Goal: Transaction & Acquisition: Purchase product/service

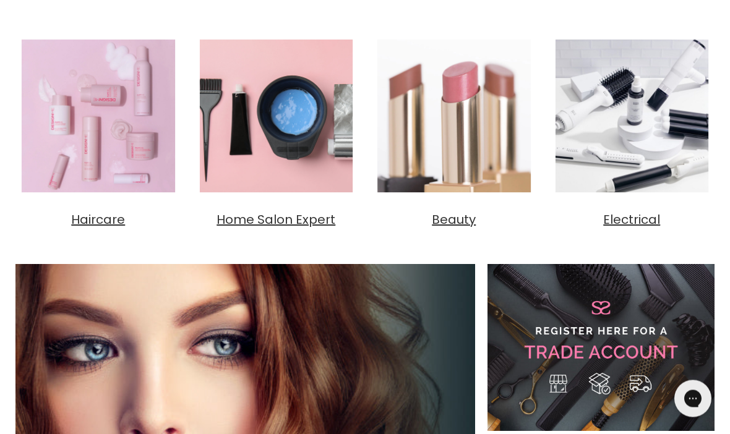
scroll to position [478, 0]
click at [124, 158] on img "Main content" at bounding box center [98, 116] width 166 height 166
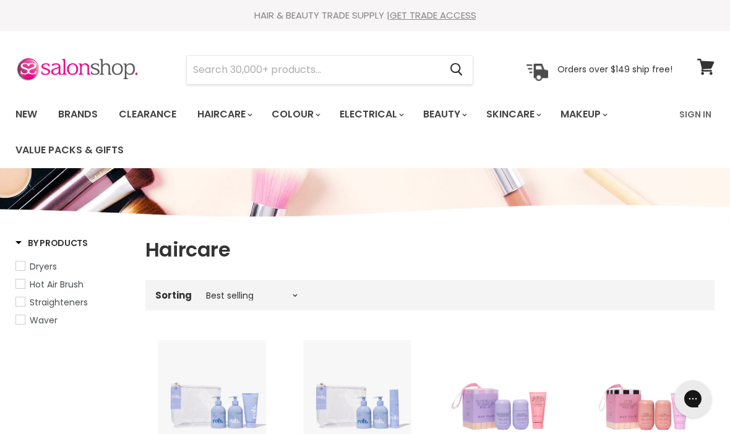
click at [371, 63] on input "Search" at bounding box center [313, 70] width 253 height 28
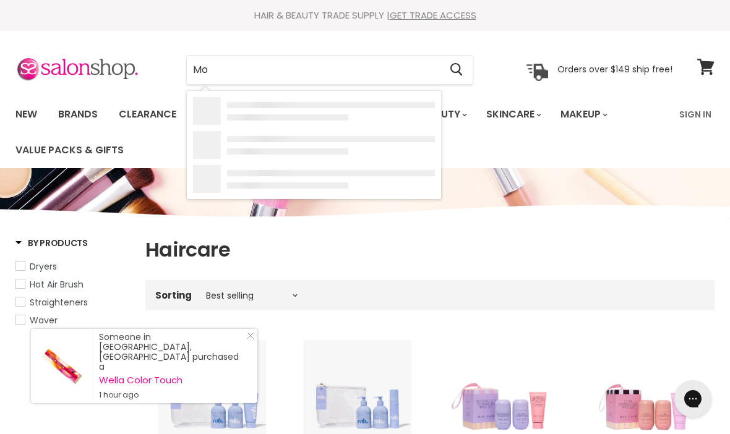
type input "Mou"
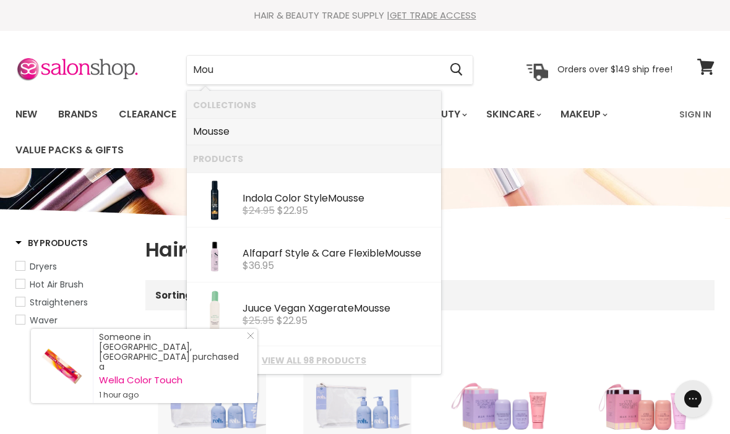
click at [231, 128] on link "Mou sse" at bounding box center [314, 132] width 242 height 20
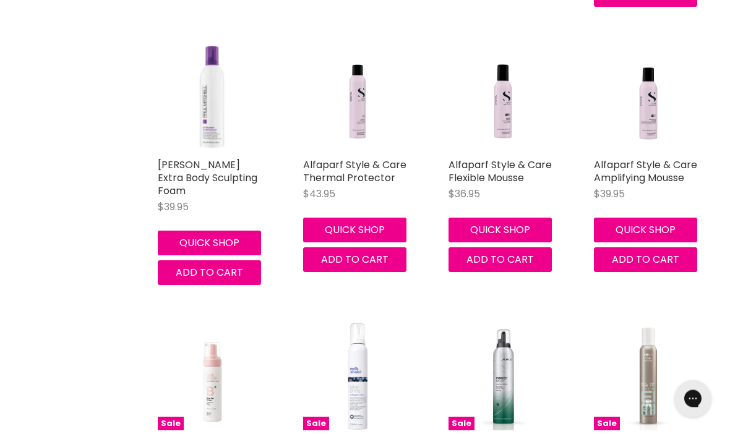
scroll to position [588, 0]
click at [650, 164] on link "Alfaparf Style & Care Amplifying Mousse" at bounding box center [645, 171] width 103 height 27
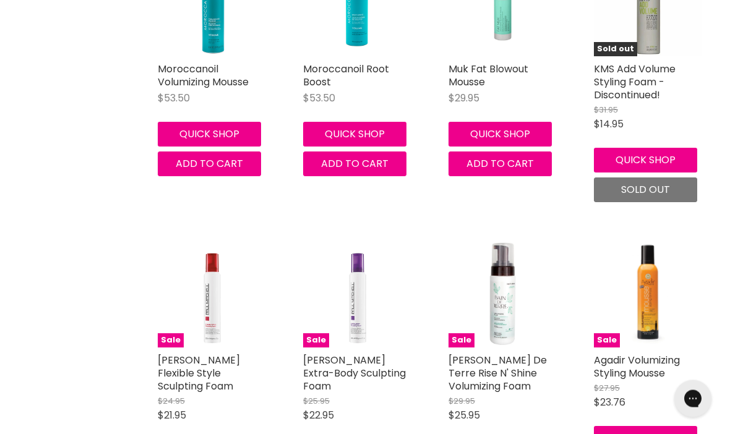
scroll to position [2977, 0]
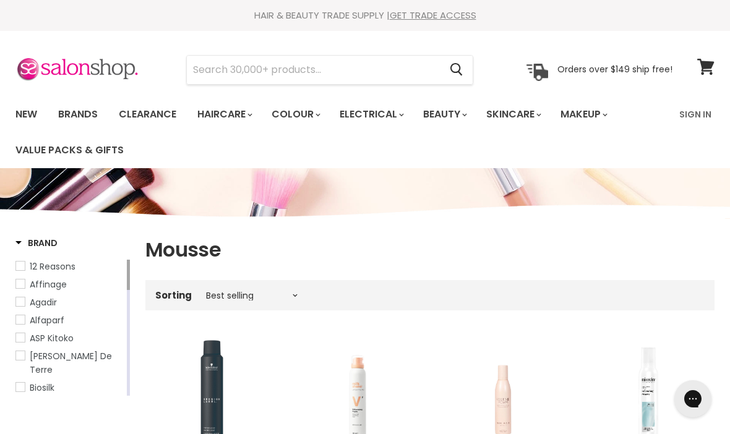
click at [22, 401] on span "De Lorenzo" at bounding box center [20, 405] width 9 height 9
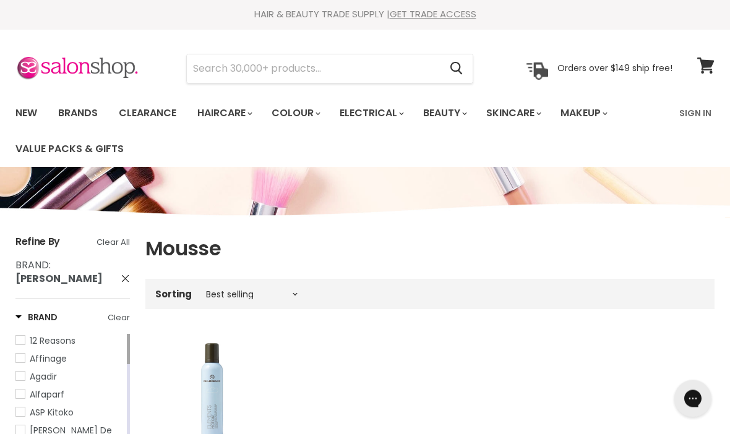
scroll to position [1, 0]
click at [83, 113] on link "Brands" at bounding box center [78, 113] width 58 height 26
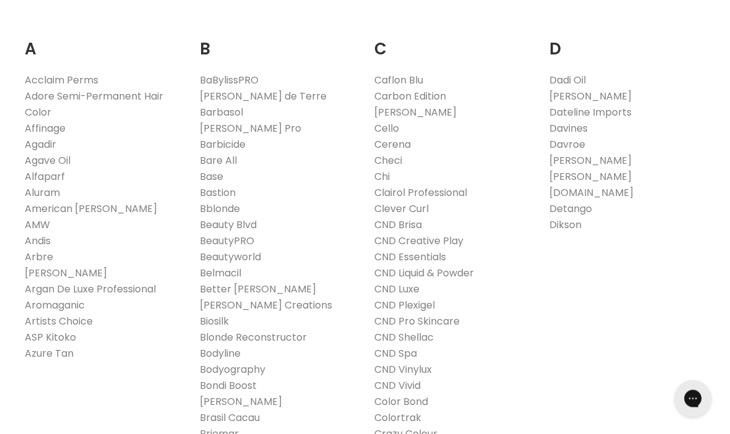
scroll to position [264, 0]
click at [576, 141] on link "Davroe" at bounding box center [567, 146] width 36 height 14
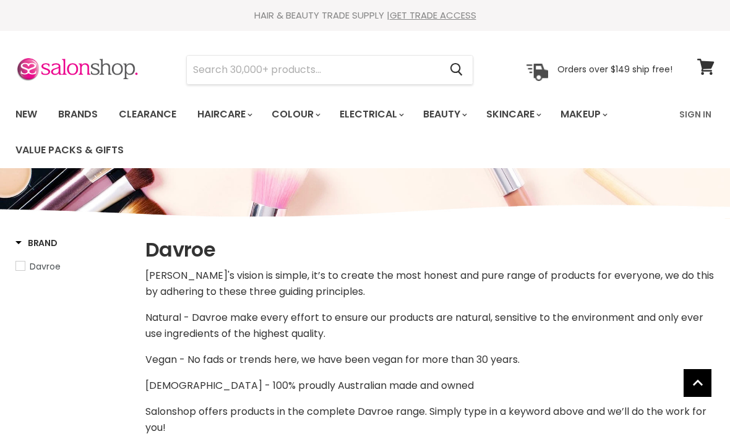
select select "manual"
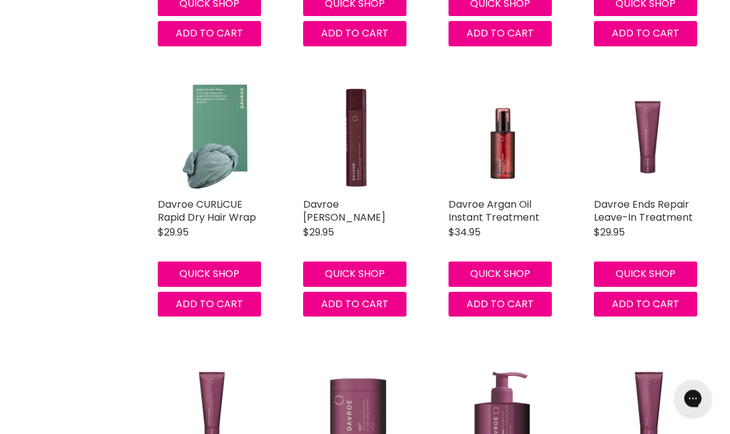
scroll to position [2661, 0]
click at [227, 154] on img "Main content" at bounding box center [212, 138] width 108 height 108
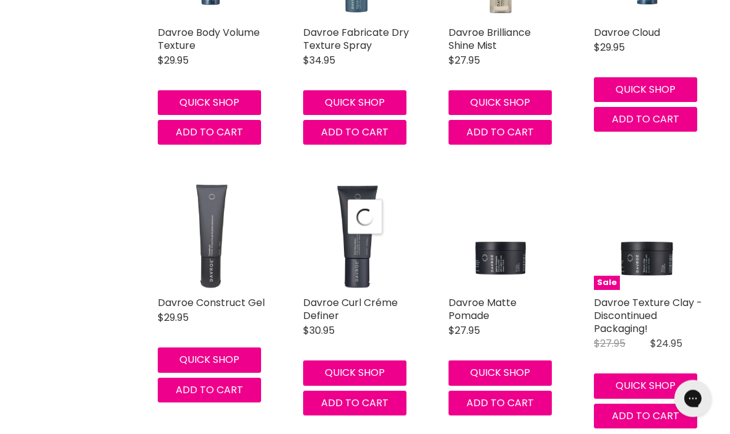
select select "manual"
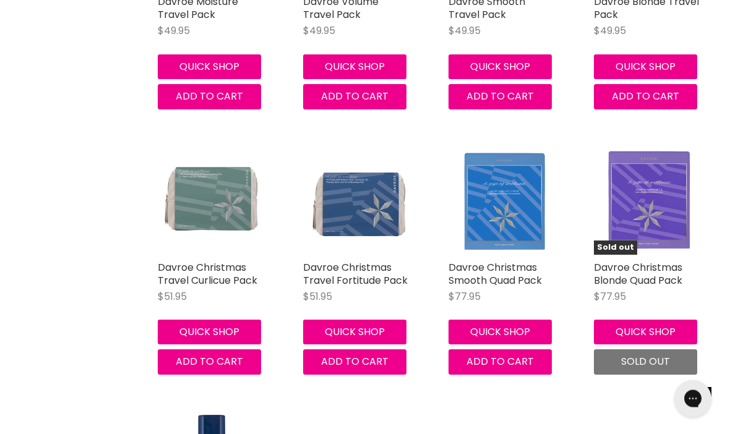
scroll to position [6492, 0]
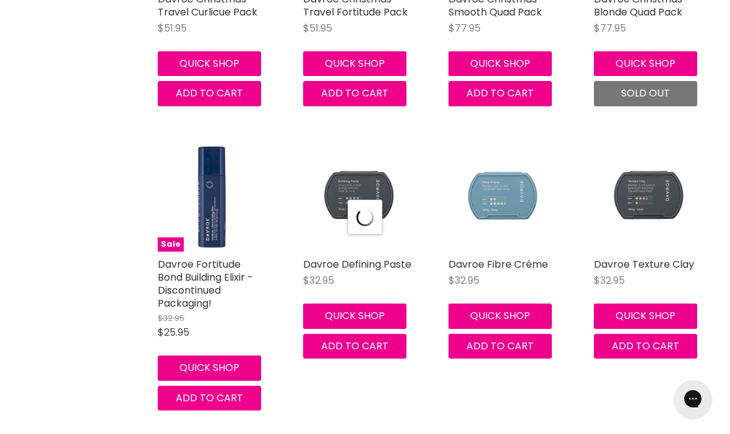
select select "manual"
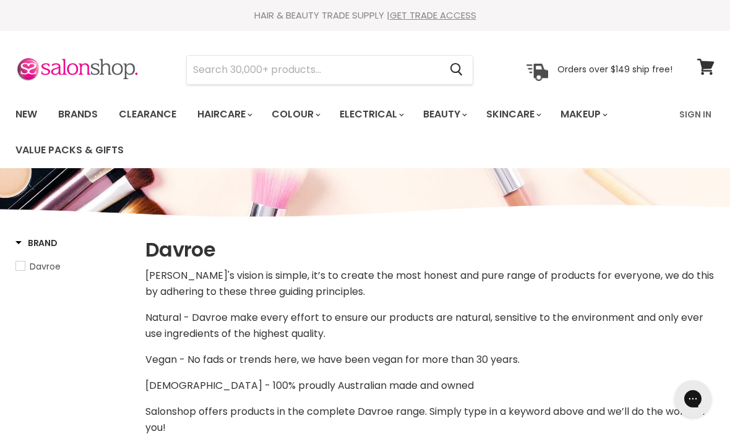
click at [353, 57] on input "Search" at bounding box center [313, 70] width 253 height 28
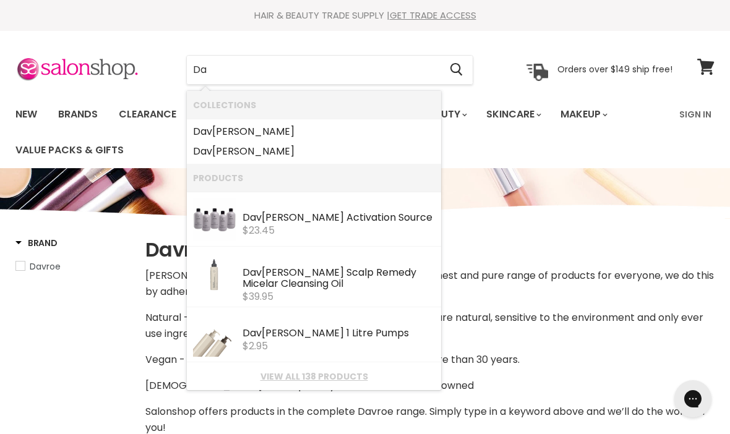
type input "D"
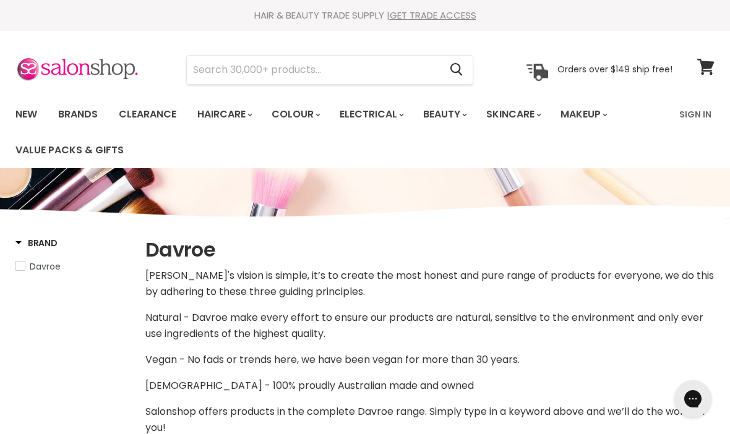
click at [35, 118] on link "New" at bounding box center [26, 114] width 40 height 26
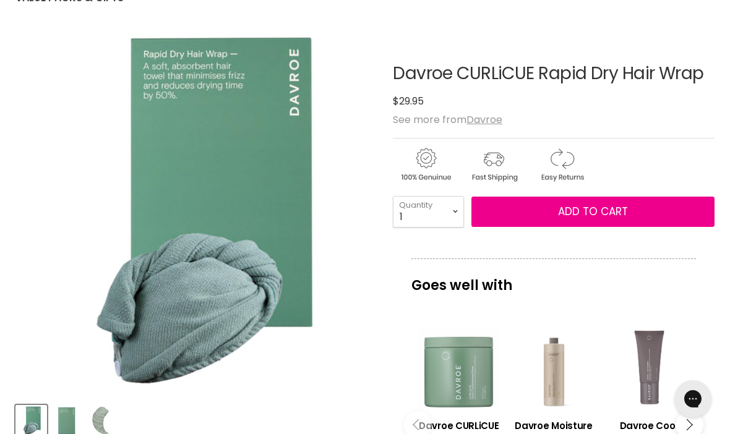
scroll to position [137, 0]
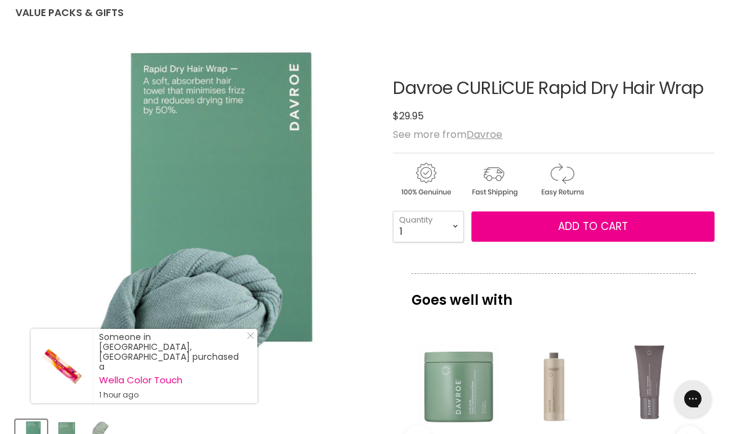
click at [106, 400] on small "1 hour ago" at bounding box center [172, 395] width 146 height 10
click at [264, 391] on img "Davroe CURLiCUE Rapid Dry Hair Wrap image. Click or Scroll to Zoom." at bounding box center [195, 228] width 360 height 360
click at [259, 389] on img "Davroe CURLiCUE Rapid Dry Hair Wrap image. Click or Scroll to Zoom." at bounding box center [161, 48] width 720 height 720
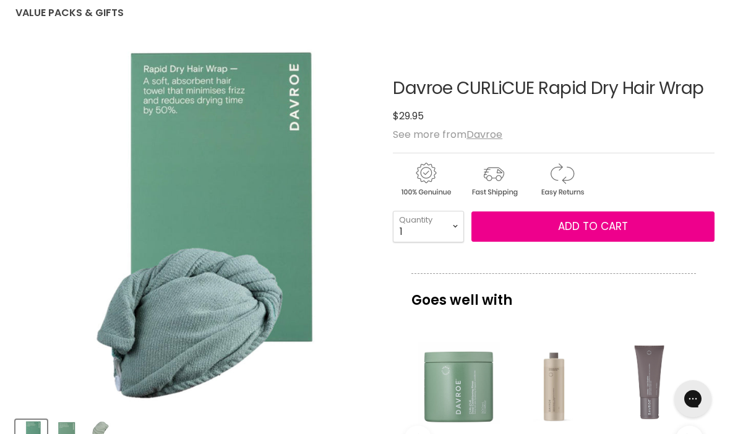
click at [108, 434] on img "Product thumbnails" at bounding box center [101, 435] width 29 height 29
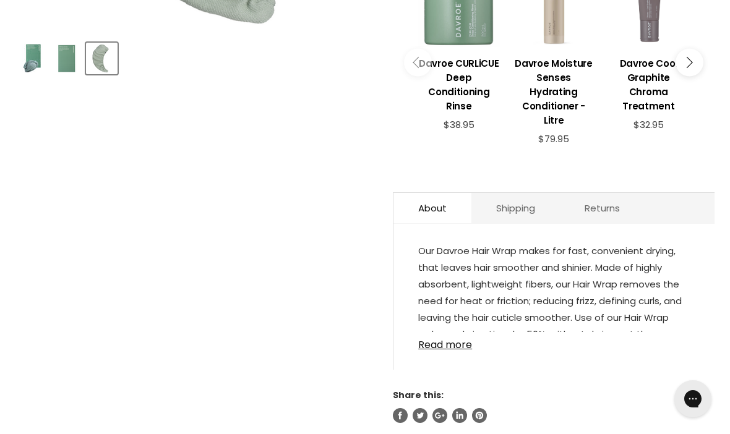
scroll to position [527, 0]
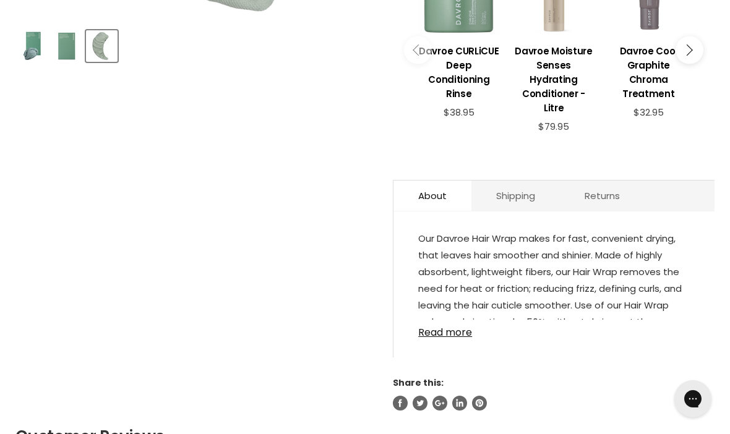
click at [453, 327] on link "Read more" at bounding box center [554, 329] width 272 height 19
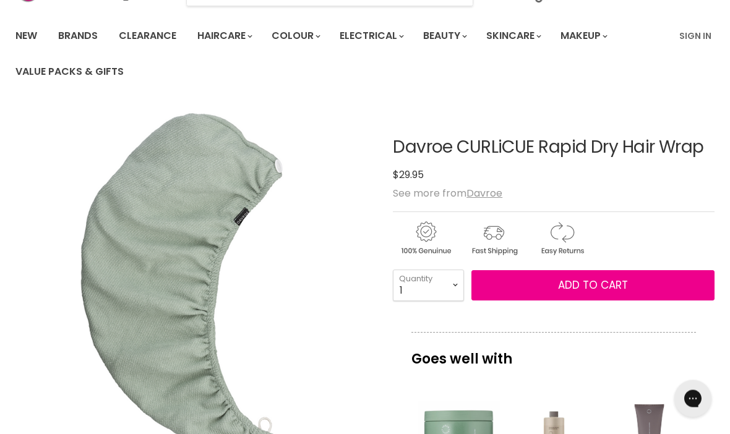
scroll to position [0, 0]
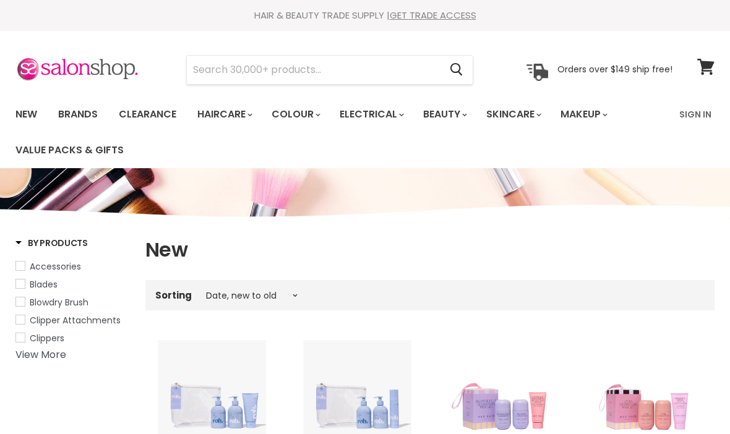
select select "created-descending"
click at [290, 71] on input "Search" at bounding box center [313, 70] width 253 height 28
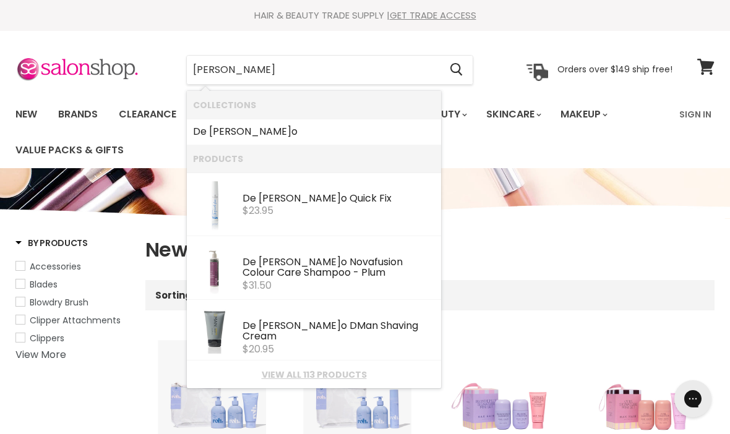
type input "[PERSON_NAME]"
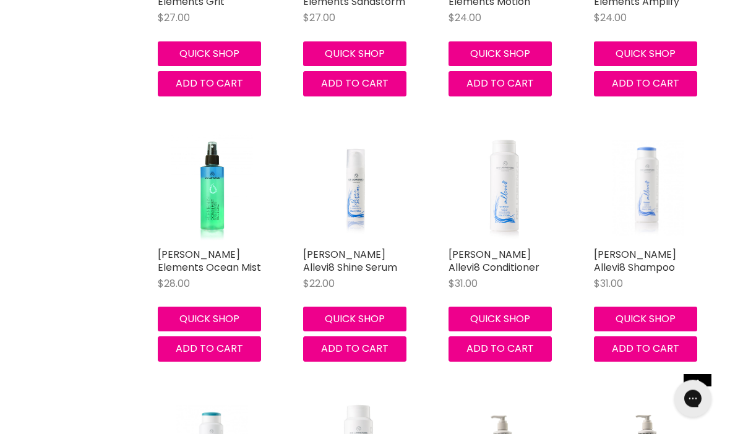
scroll to position [1298, 0]
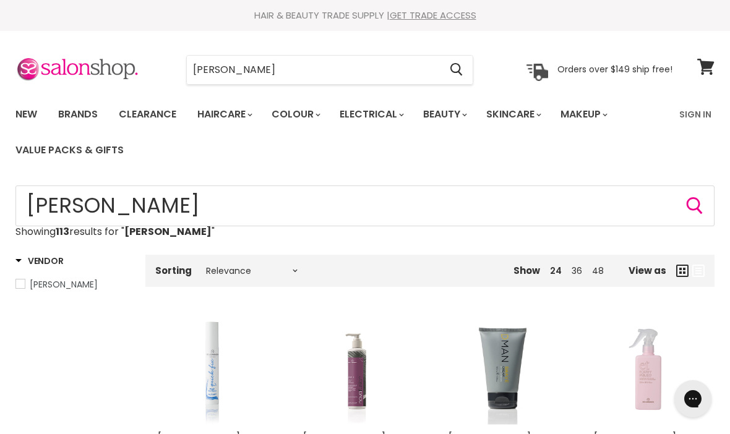
click at [285, 67] on input "De lorenzo" at bounding box center [313, 70] width 253 height 28
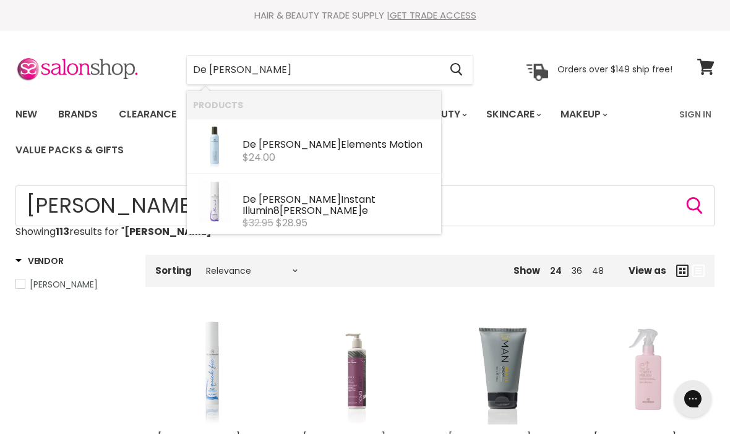
type input "De lorenzo mousse"
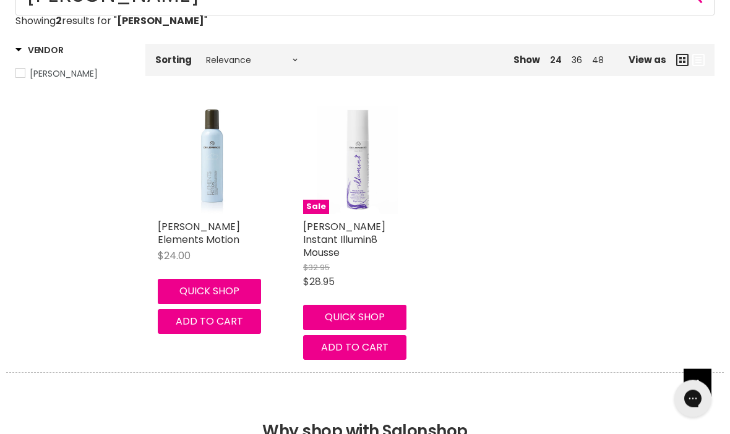
scroll to position [211, 0]
click at [223, 170] on img "Main content" at bounding box center [212, 160] width 108 height 108
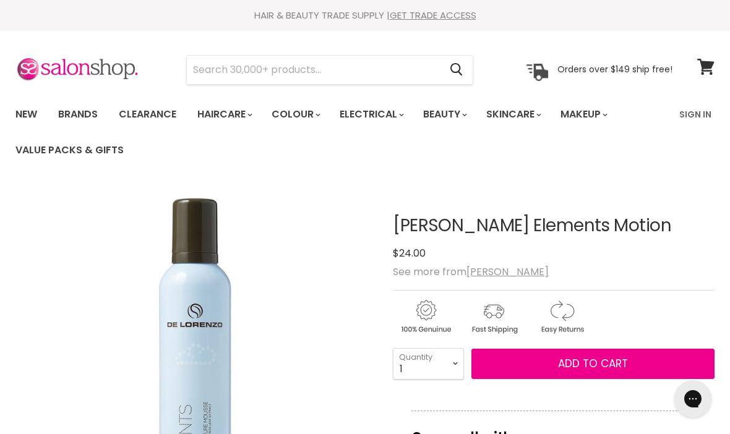
click at [215, 71] on input "Search" at bounding box center [313, 70] width 253 height 28
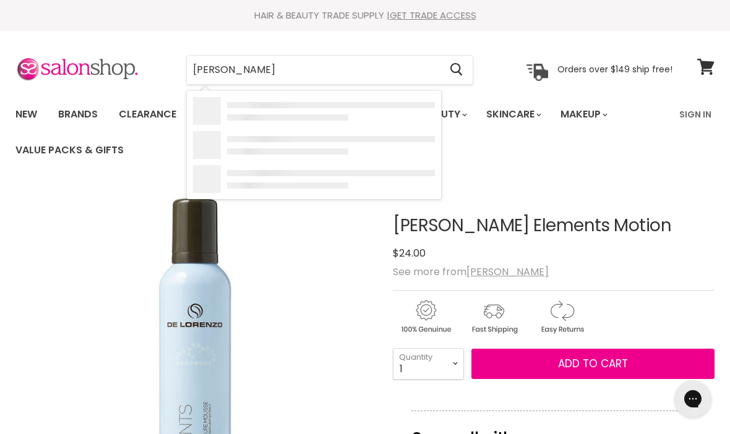
type input "Mousse"
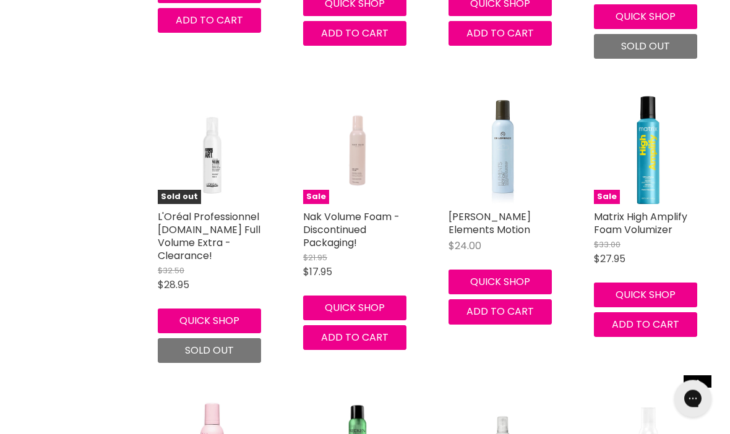
scroll to position [1374, 0]
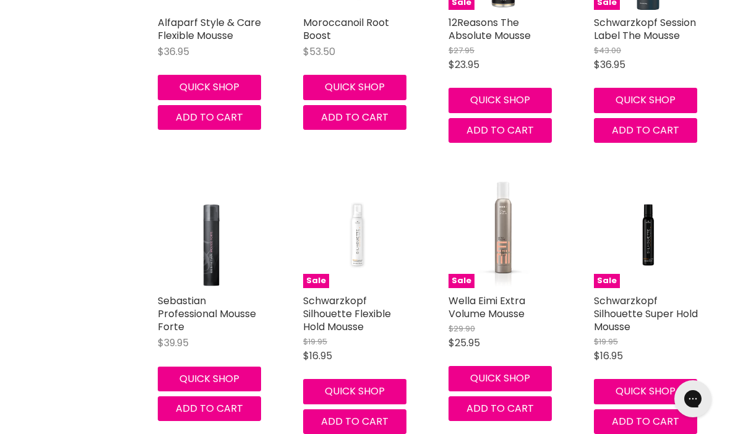
scroll to position [693, 0]
